Goal: Information Seeking & Learning: Find specific fact

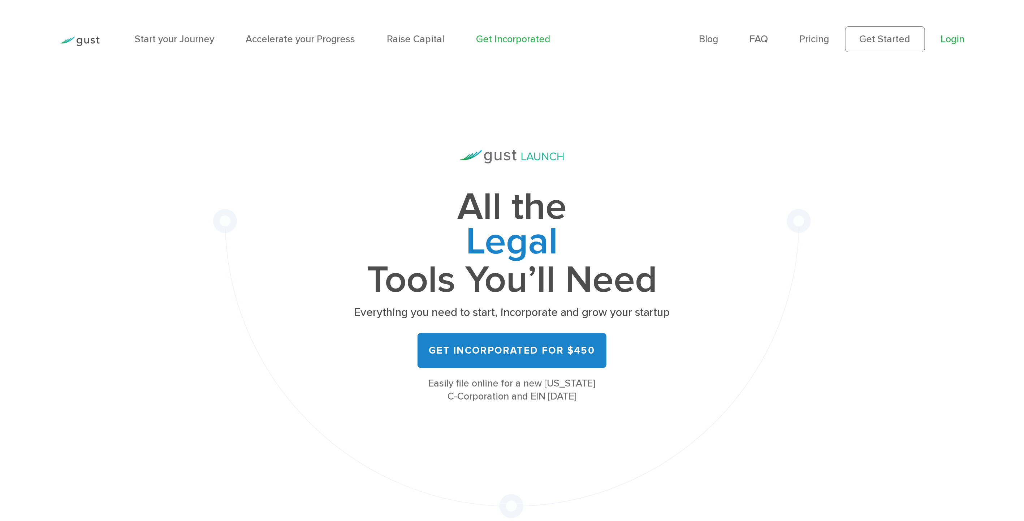
click at [922, 39] on link "Login" at bounding box center [953, 39] width 24 height 12
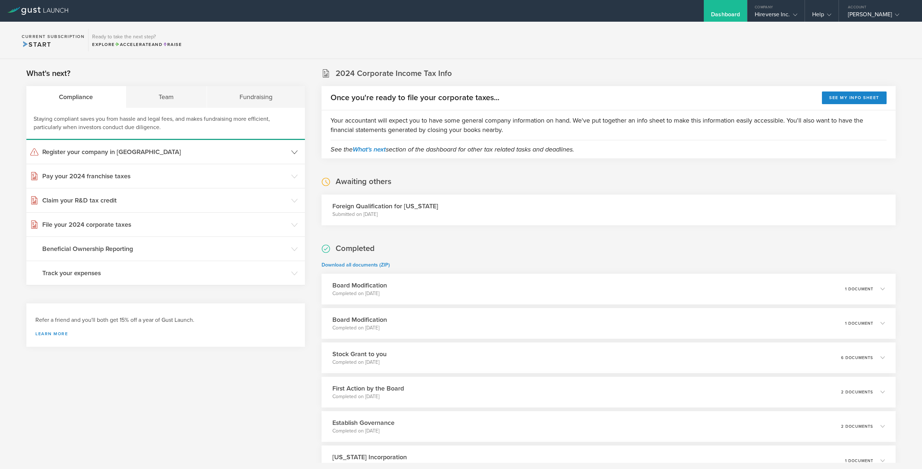
click at [182, 160] on header "Register your company in WY" at bounding box center [165, 152] width 279 height 24
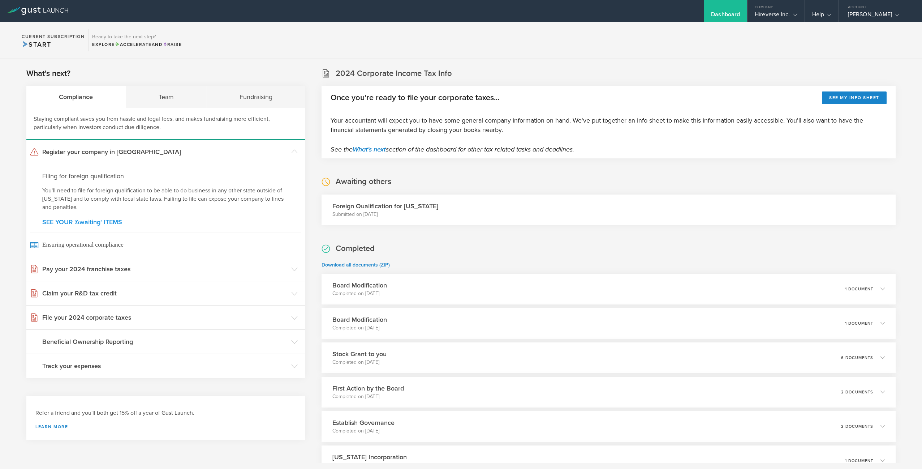
click at [95, 223] on link "SEE YOUR 'Awaiting' ITEMS" at bounding box center [165, 222] width 247 height 7
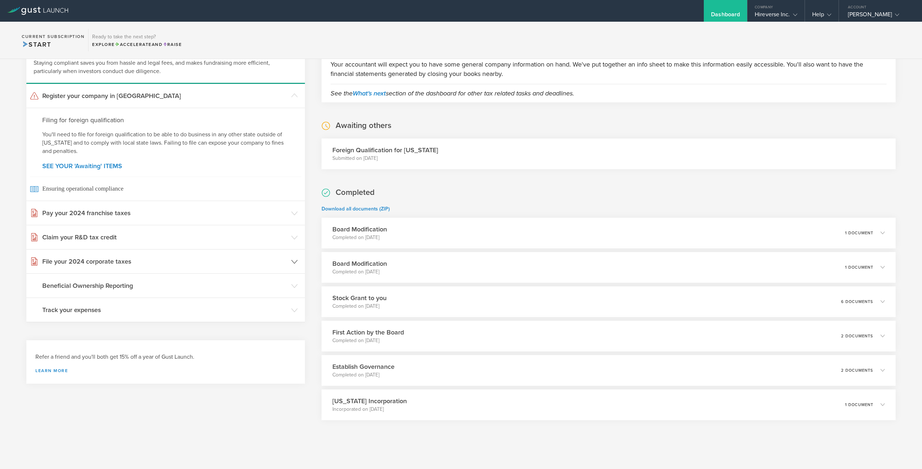
scroll to position [59, 0]
click at [396, 150] on h3 "Foreign Qualification for Wyoming" at bounding box center [385, 147] width 106 height 9
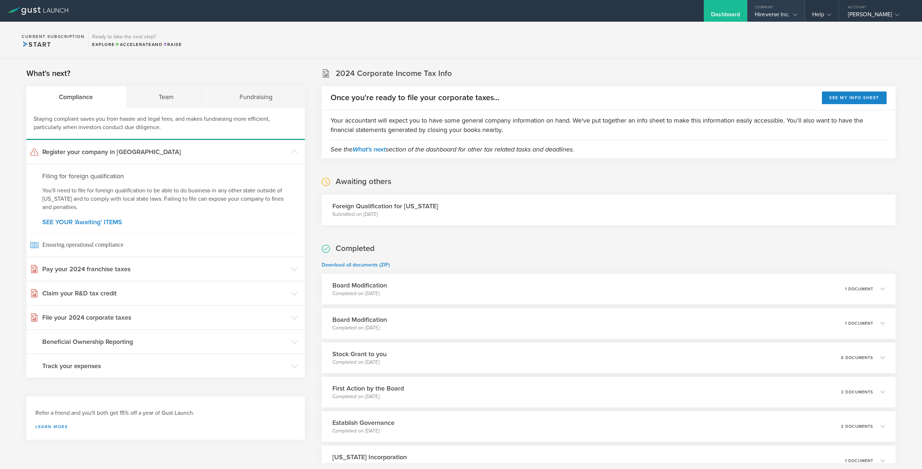
click at [783, 14] on div "Hireverse Inc." at bounding box center [776, 16] width 42 height 11
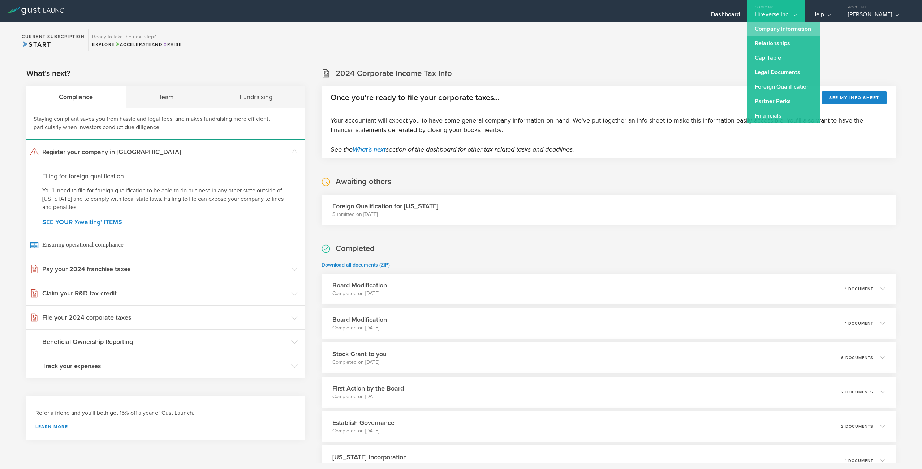
click at [784, 32] on link "Company Information" at bounding box center [784, 29] width 72 height 14
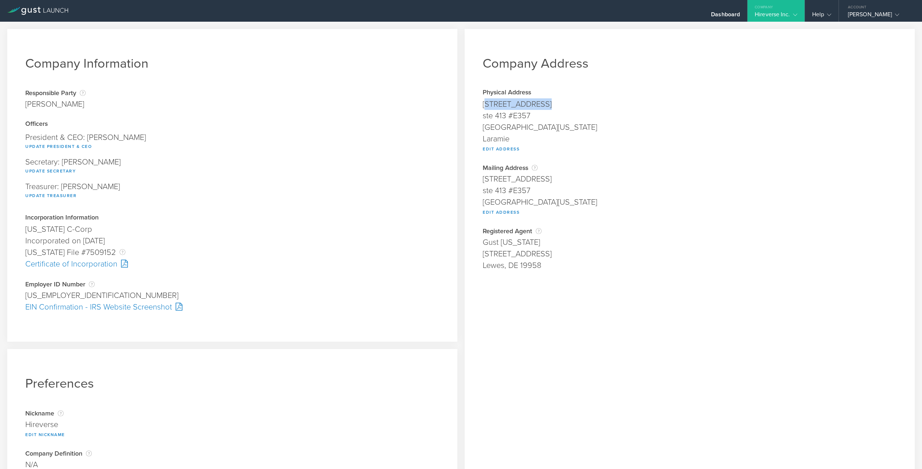
drag, startPoint x: 484, startPoint y: 103, endPoint x: 542, endPoint y: 104, distance: 58.2
click at [542, 104] on div "1603 Capitol Ave" at bounding box center [690, 104] width 414 height 12
drag, startPoint x: 482, startPoint y: 103, endPoint x: 559, endPoint y: 104, distance: 77.0
click at [559, 104] on div "1603 Capitol Ave" at bounding box center [690, 104] width 414 height 12
copy div "1603 Capitol Ave"
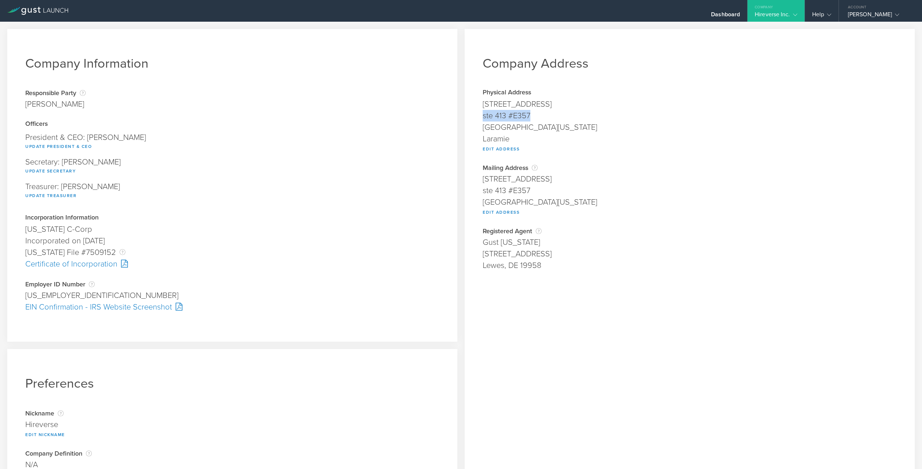
drag, startPoint x: 484, startPoint y: 117, endPoint x: 548, endPoint y: 116, distance: 64.0
click at [549, 116] on div "ste 413 #E357" at bounding box center [690, 116] width 414 height 12
copy div "ste 413 #E357"
drag, startPoint x: 482, startPoint y: 202, endPoint x: 517, endPoint y: 203, distance: 35.4
click at [518, 203] on div "Company Address Physical Address 1603 Capitol Ave ste 413 #E357 Cheyenne, Wyomi…" at bounding box center [690, 268] width 450 height 479
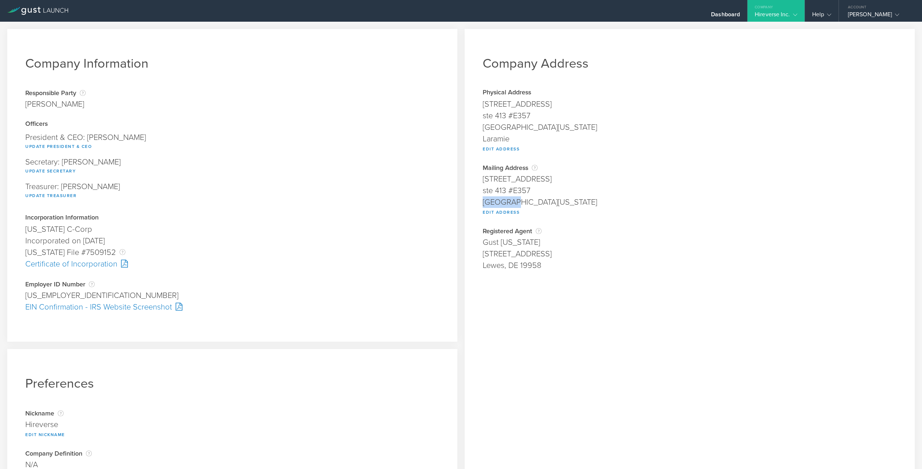
copy div "Cheyenne"
drag, startPoint x: 523, startPoint y: 202, endPoint x: 555, endPoint y: 201, distance: 31.5
click at [555, 201] on div "Cheyenne, Wyoming 82001" at bounding box center [690, 202] width 414 height 12
copy div "Wyoming"
drag, startPoint x: 558, startPoint y: 202, endPoint x: 587, endPoint y: 202, distance: 29.3
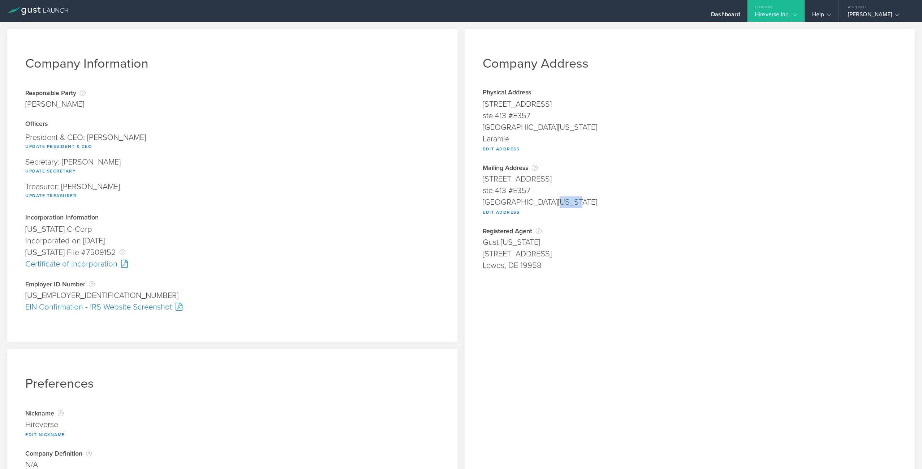
click at [587, 202] on div "Cheyenne, Wyoming 82001" at bounding box center [690, 202] width 414 height 12
copy div "82001"
drag, startPoint x: 26, startPoint y: 294, endPoint x: 73, endPoint y: 294, distance: 47.3
click at [73, 294] on div "93-1957917" at bounding box center [232, 295] width 414 height 12
copy div "93-1957917"
